Goal: Use online tool/utility: Utilize a website feature to perform a specific function

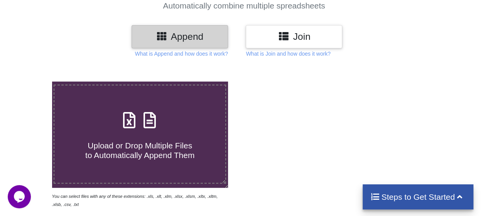
click at [146, 121] on icon at bounding box center [149, 116] width 19 height 16
click at [32, 81] on input "Upload or Drop Multiple Files to Automatically Append Them" at bounding box center [32, 81] width 0 height 0
click at [130, 120] on icon at bounding box center [129, 116] width 19 height 16
click at [32, 81] on input "Upload or Drop Multiple Files to Automatically Append Them" at bounding box center [32, 81] width 0 height 0
type input "C:\fakepath\GST_01CFIP0705935730.xlsx"
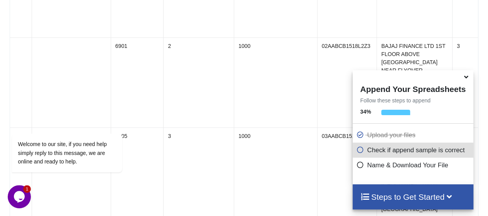
scroll to position [0, 1352]
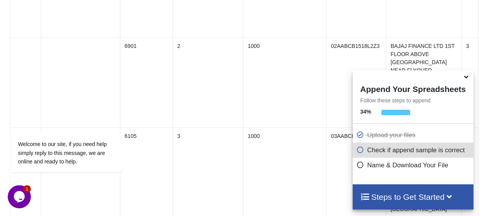
click at [359, 151] on icon at bounding box center [360, 148] width 8 height 7
click at [358, 150] on icon at bounding box center [360, 148] width 8 height 7
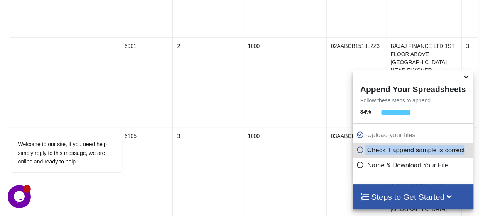
click at [358, 167] on icon at bounding box center [360, 163] width 8 height 7
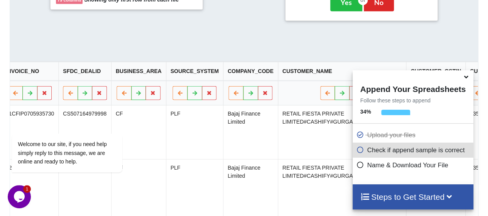
scroll to position [426, 0]
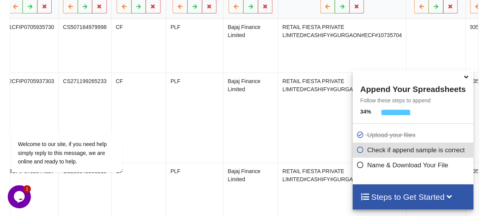
click at [388, 199] on h4 "Steps to Get Started" at bounding box center [412, 197] width 105 height 10
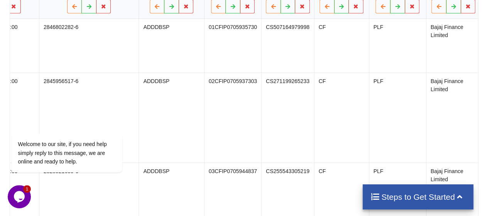
scroll to position [0, 0]
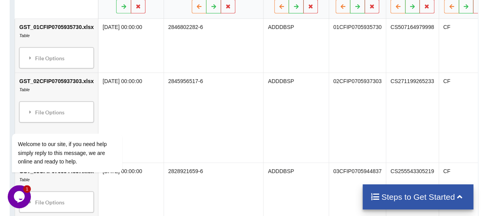
click at [397, 197] on h4 "Steps to Get Started" at bounding box center [417, 197] width 95 height 10
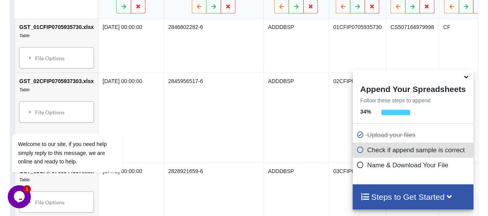
click at [357, 165] on icon at bounding box center [360, 163] width 8 height 7
click at [399, 193] on h4 "Steps to Get Started" at bounding box center [412, 197] width 105 height 10
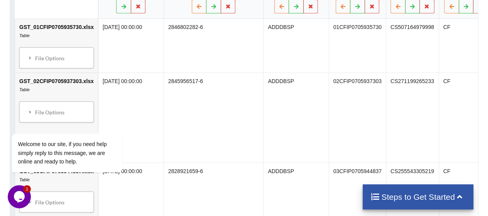
click at [399, 193] on h4 "Steps to Get Started" at bounding box center [417, 197] width 95 height 10
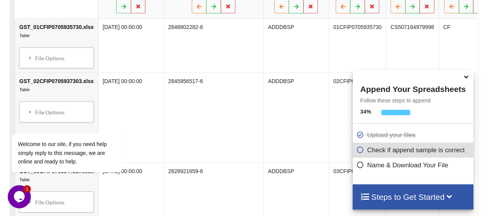
click at [399, 193] on h4 "Steps to Get Started" at bounding box center [412, 197] width 105 height 10
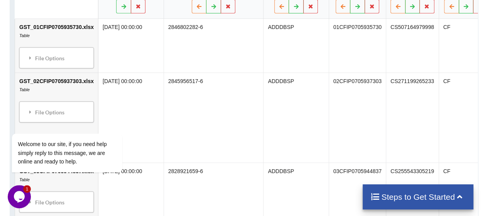
click at [456, 197] on icon at bounding box center [460, 196] width 10 height 8
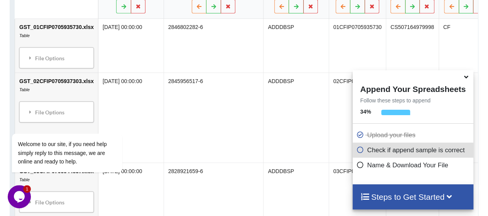
click at [456, 197] on h4 "Steps to Get Started" at bounding box center [412, 197] width 105 height 10
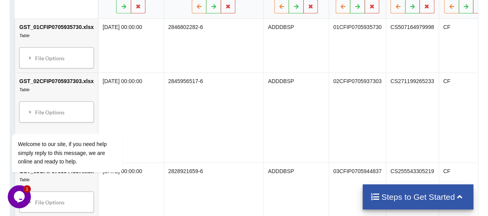
click at [167, 170] on td "2828921659-6" at bounding box center [213, 207] width 100 height 90
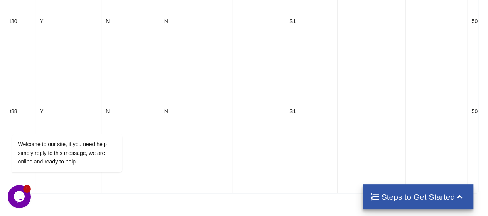
scroll to position [729, 0]
